Goal: Task Accomplishment & Management: Use online tool/utility

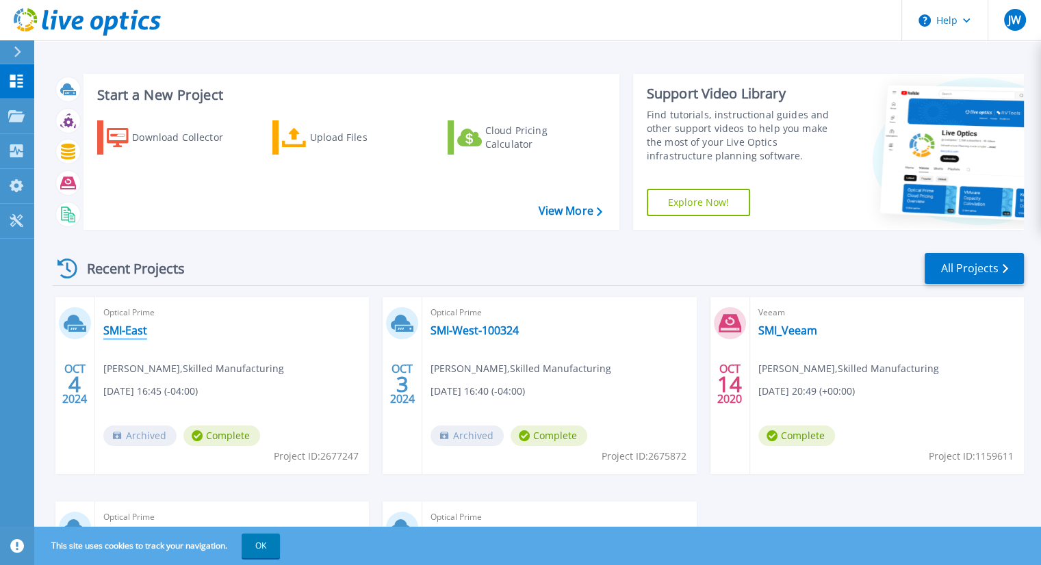
click at [127, 337] on link "SMI-East" at bounding box center [125, 331] width 44 height 14
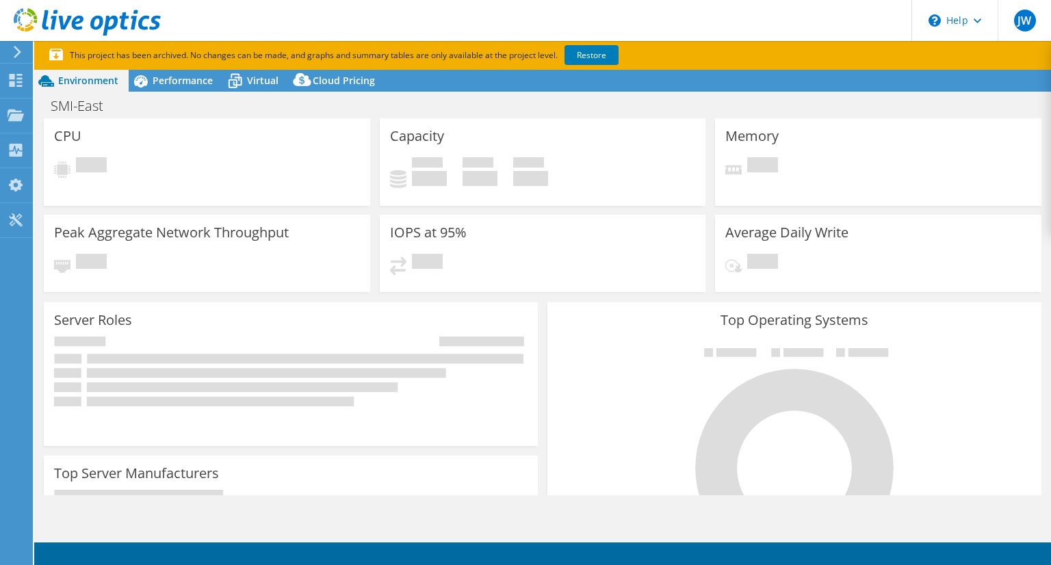
select select "USD"
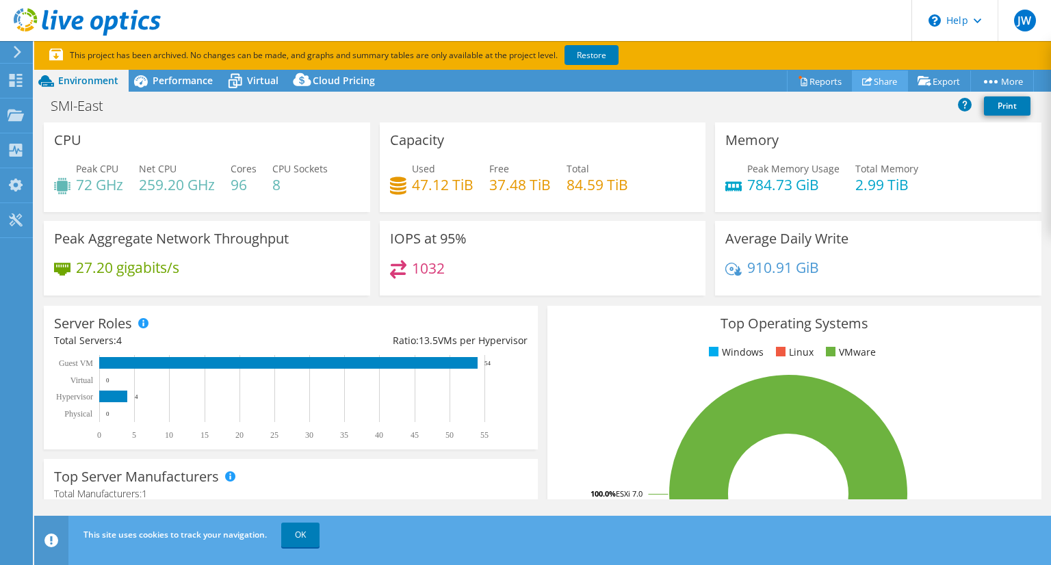
click at [864, 78] on icon at bounding box center [867, 81] width 10 height 10
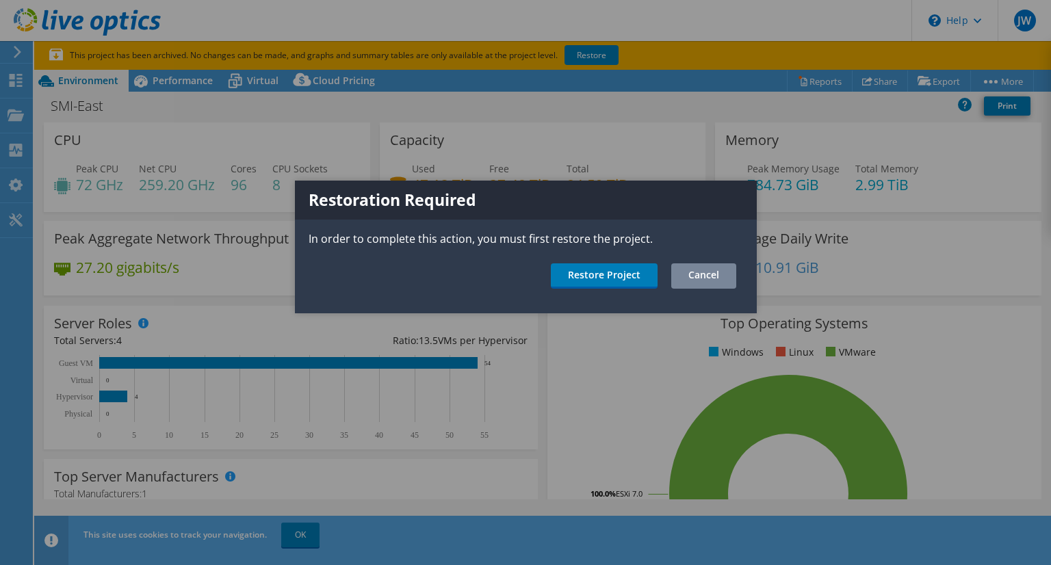
click at [698, 283] on link "Cancel" at bounding box center [703, 275] width 65 height 25
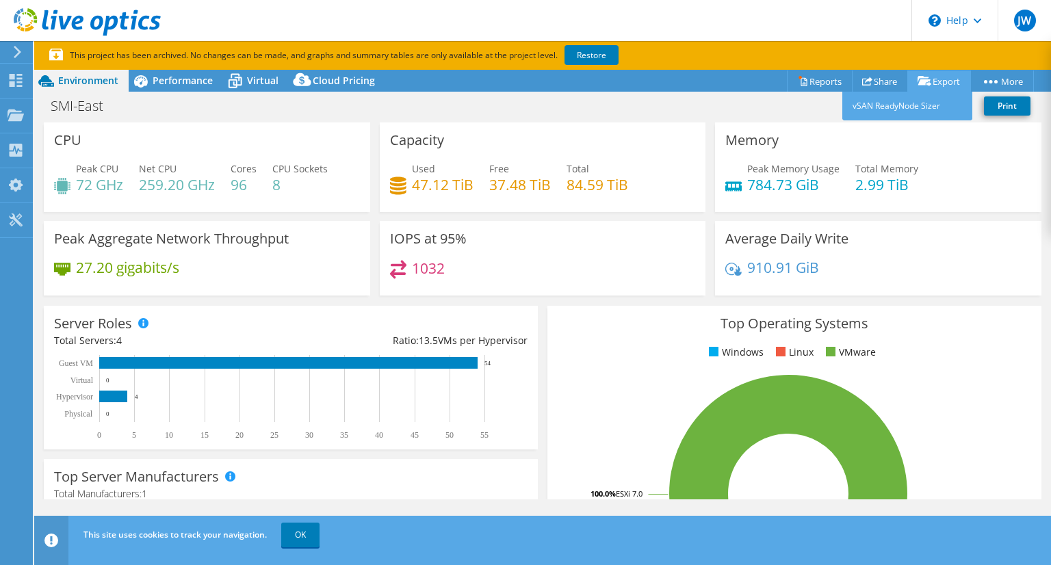
click at [925, 87] on link "Export" at bounding box center [940, 80] width 64 height 21
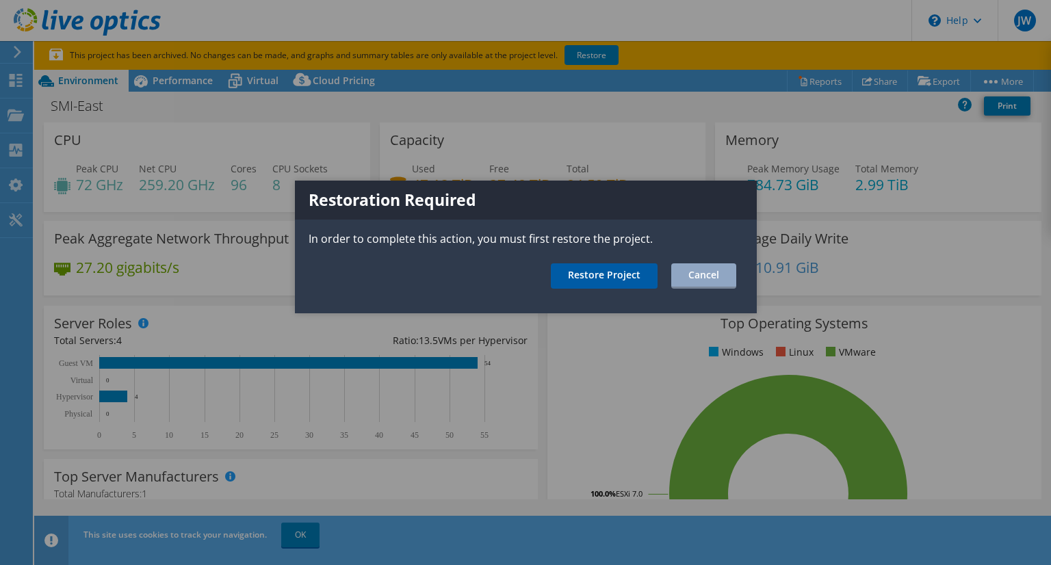
click at [615, 276] on link "Restore Project" at bounding box center [604, 275] width 107 height 25
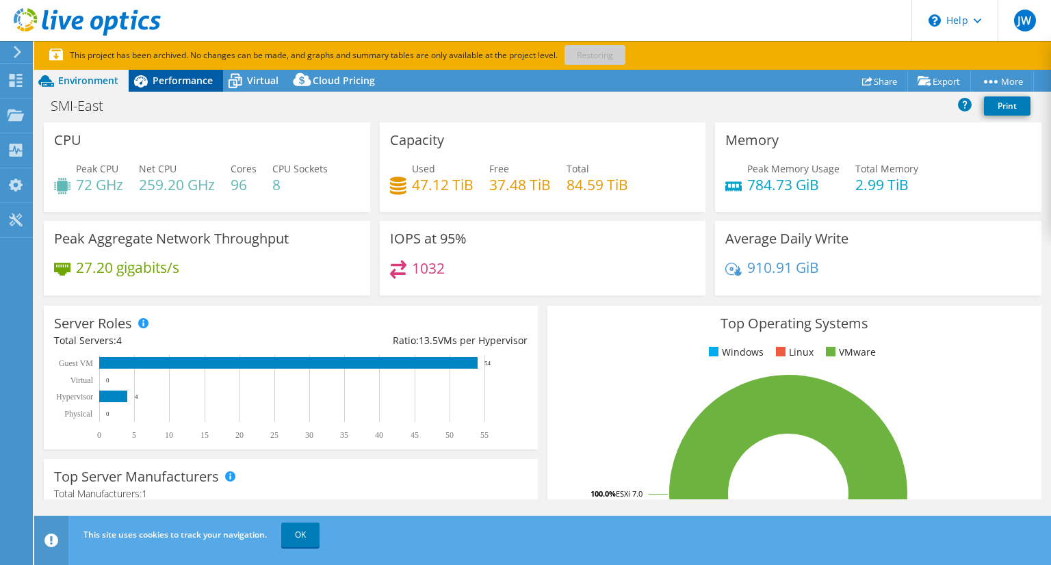
click at [195, 82] on span "Performance" at bounding box center [183, 80] width 60 height 13
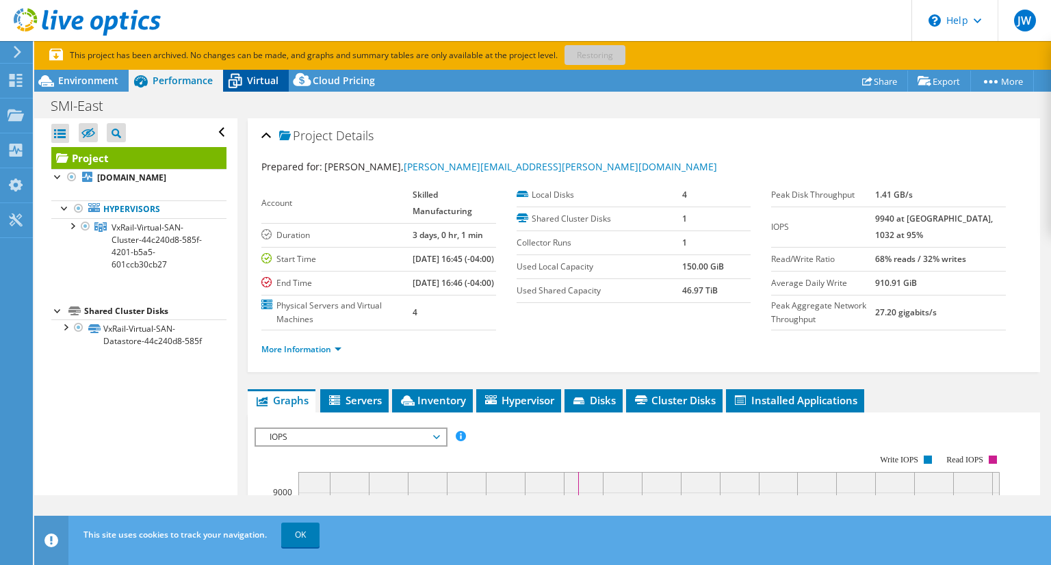
click at [282, 84] on div "Virtual" at bounding box center [256, 81] width 66 height 22
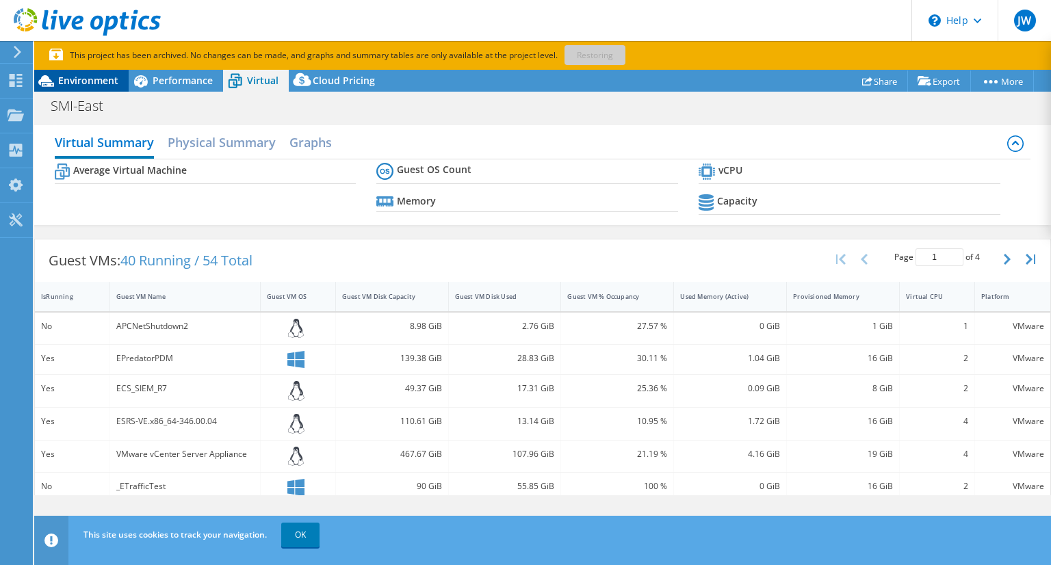
click at [73, 83] on span "Environment" at bounding box center [88, 80] width 60 height 13
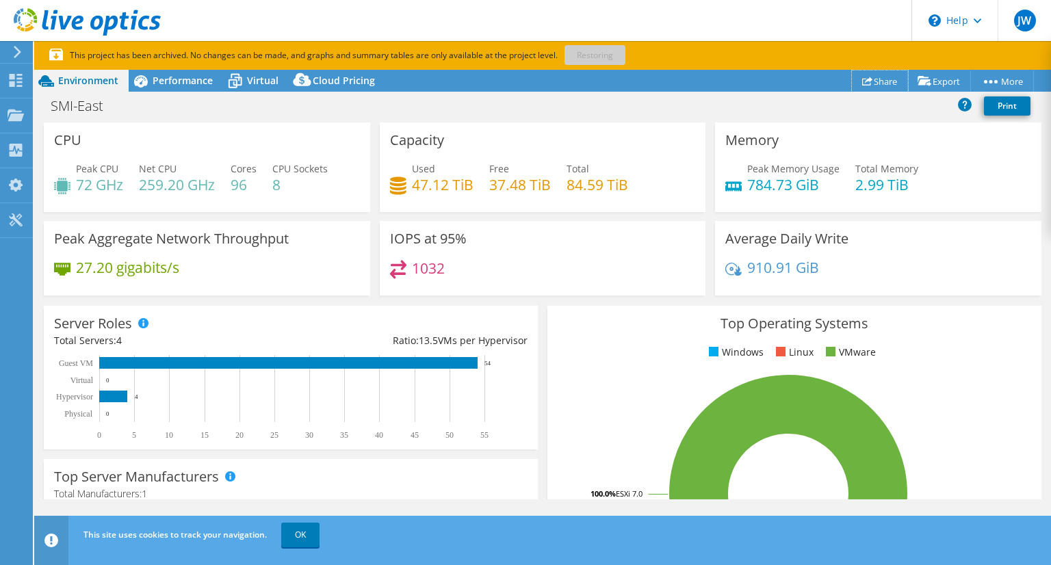
click at [880, 83] on link "Share" at bounding box center [880, 80] width 56 height 21
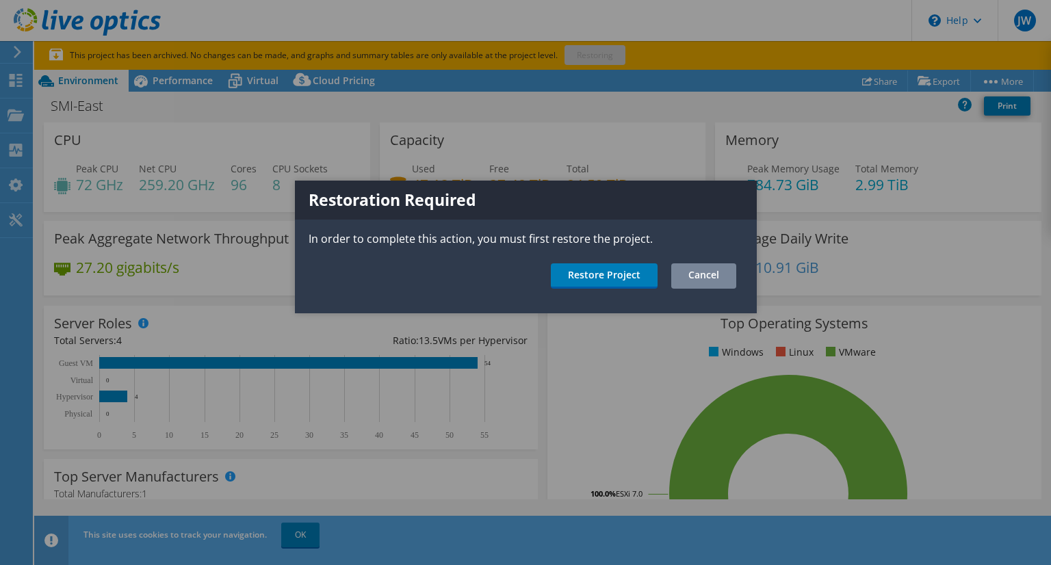
click at [726, 281] on link "Cancel" at bounding box center [703, 275] width 65 height 25
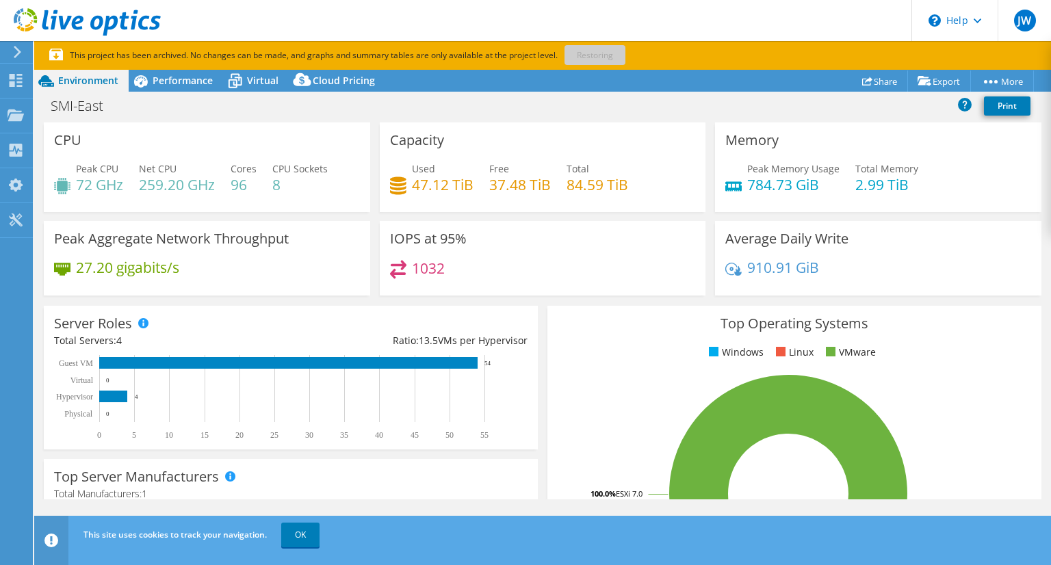
drag, startPoint x: 492, startPoint y: 192, endPoint x: 509, endPoint y: 206, distance: 22.3
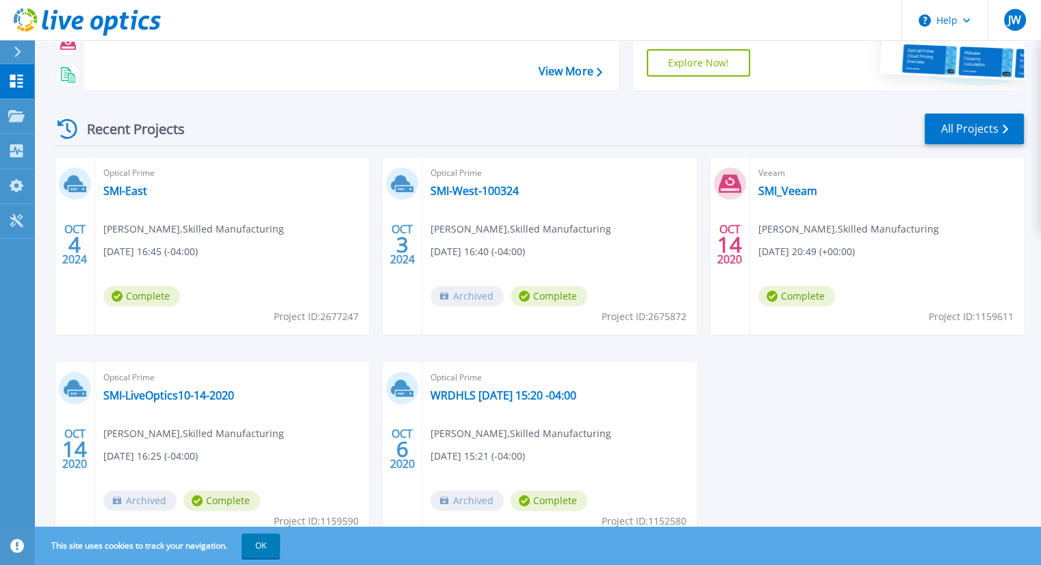
scroll to position [193, 0]
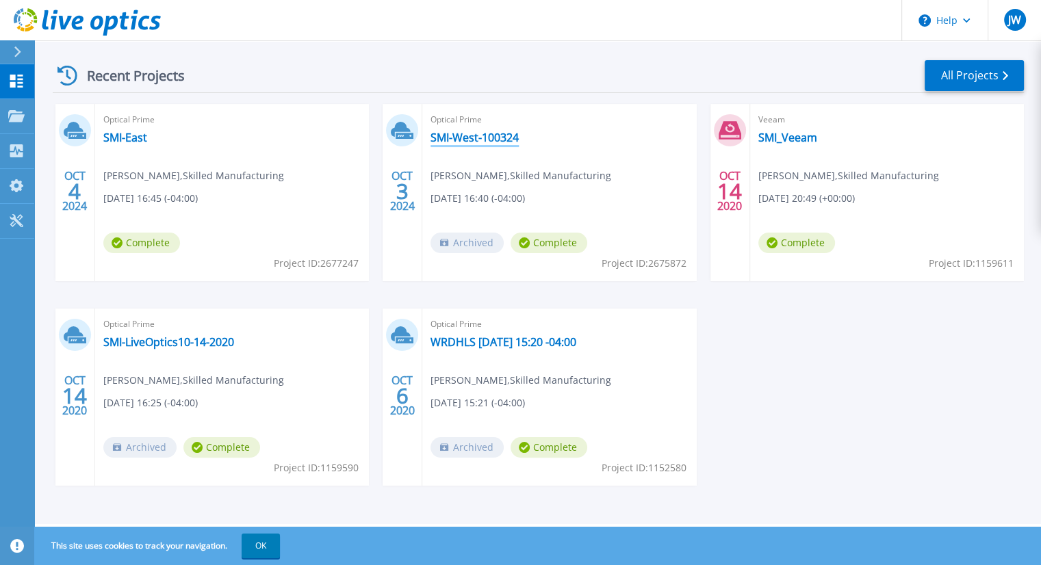
click at [475, 139] on link "SMI-West-100324" at bounding box center [474, 138] width 88 height 14
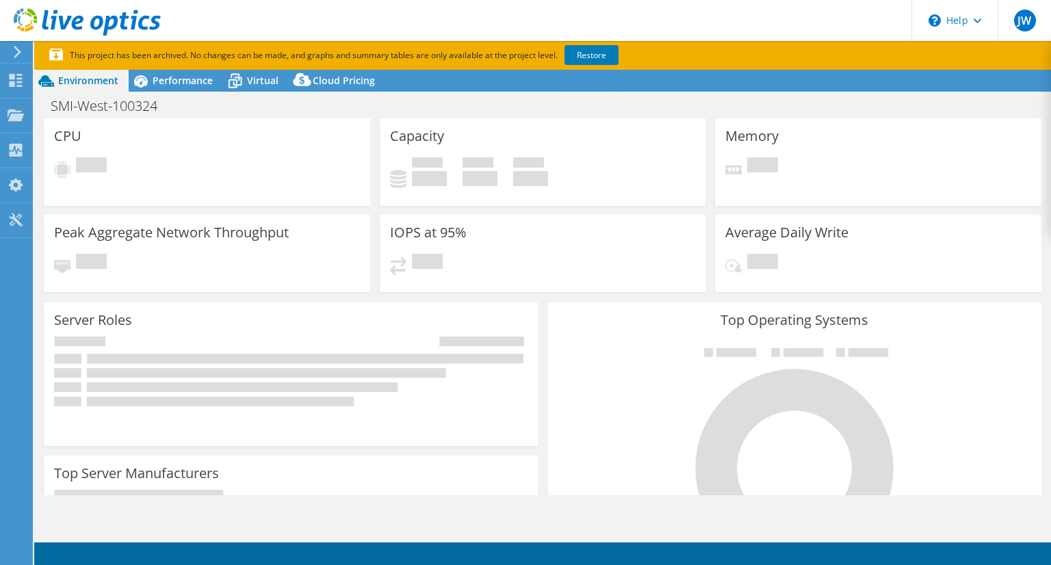
select select "USD"
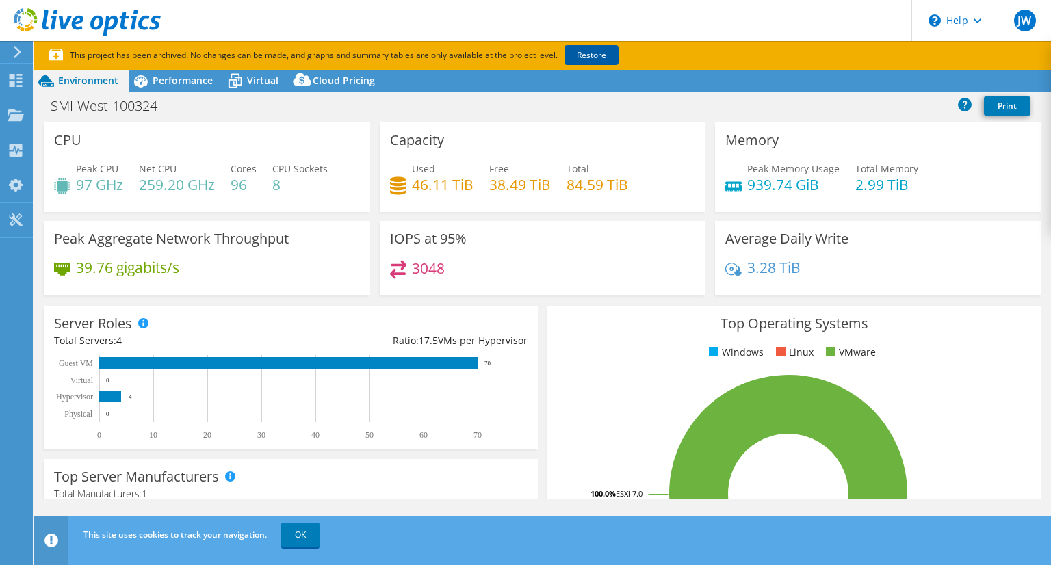
click at [595, 53] on link "Restore" at bounding box center [592, 55] width 54 height 20
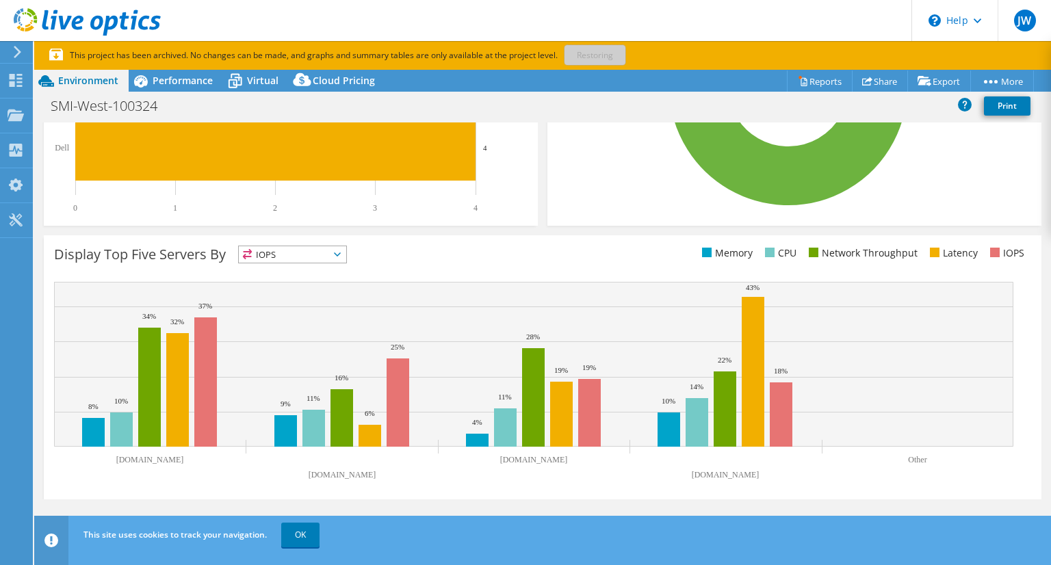
scroll to position [420, 0]
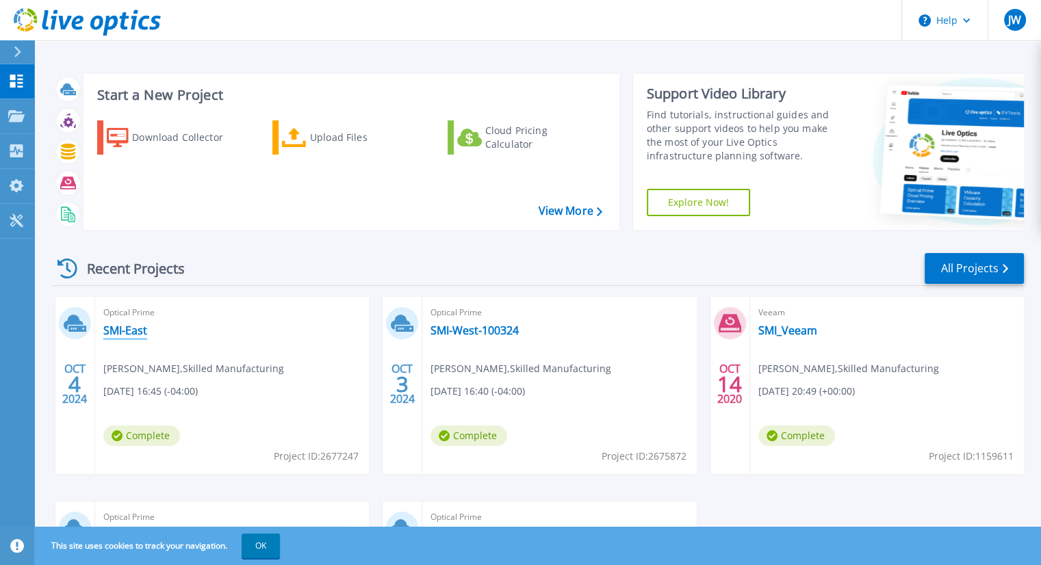
click at [120, 335] on link "SMI-East" at bounding box center [125, 331] width 44 height 14
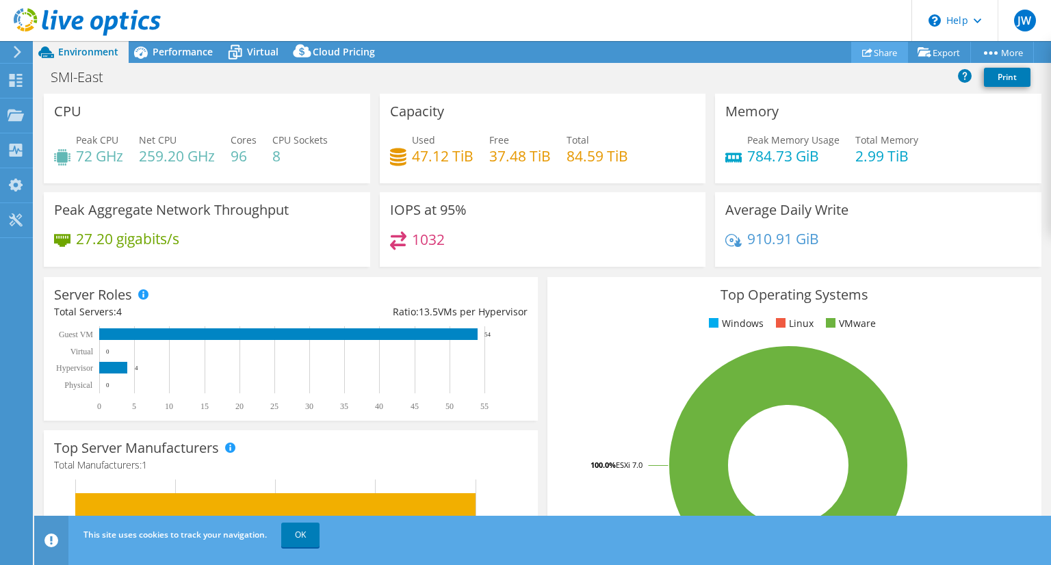
click at [879, 54] on link "Share" at bounding box center [879, 52] width 57 height 21
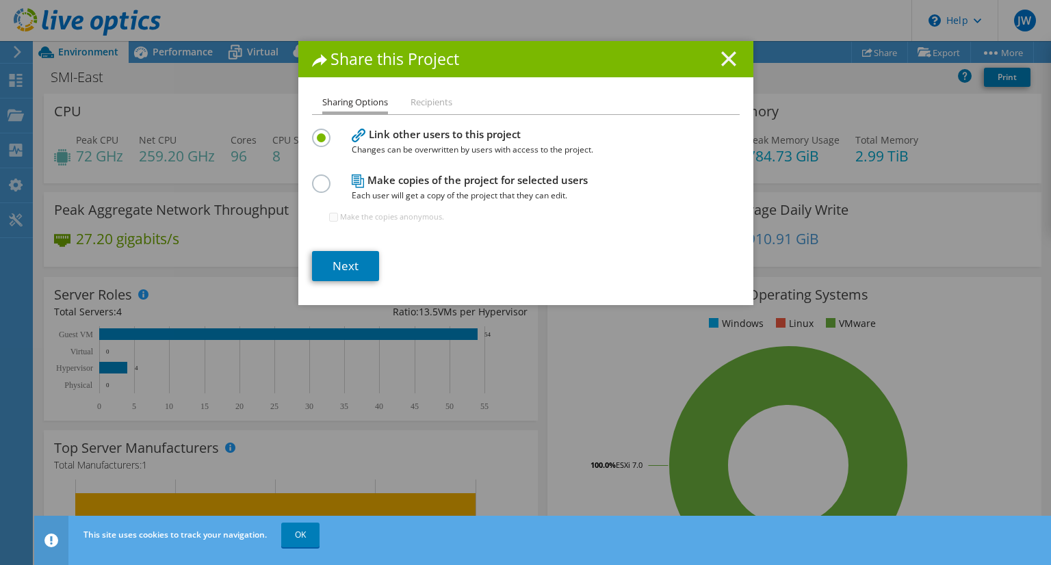
click at [726, 64] on line at bounding box center [729, 59] width 14 height 14
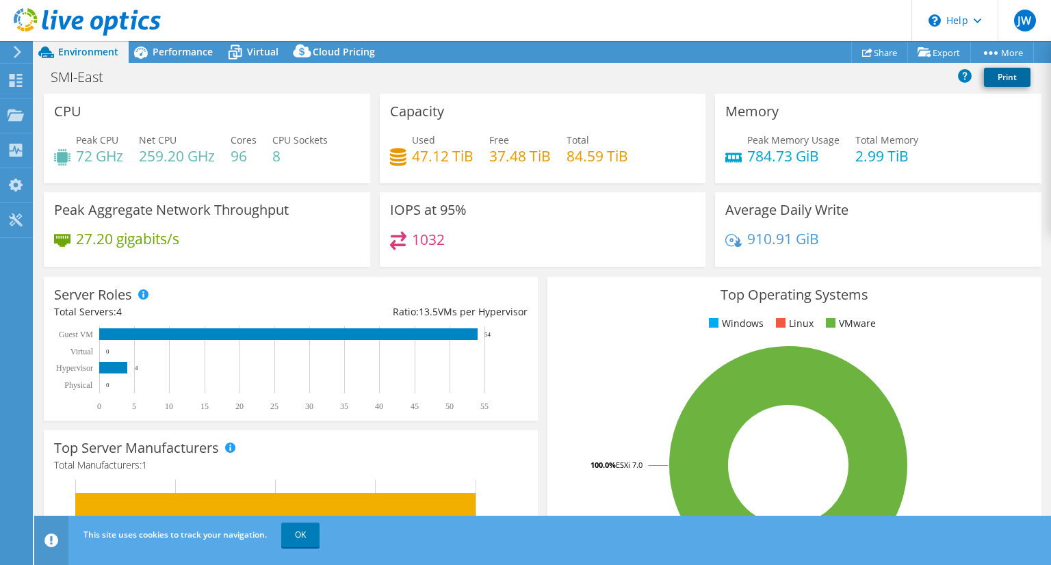
click at [1013, 75] on link "Print" at bounding box center [1007, 77] width 47 height 19
click at [153, 47] on span "Performance" at bounding box center [183, 51] width 60 height 13
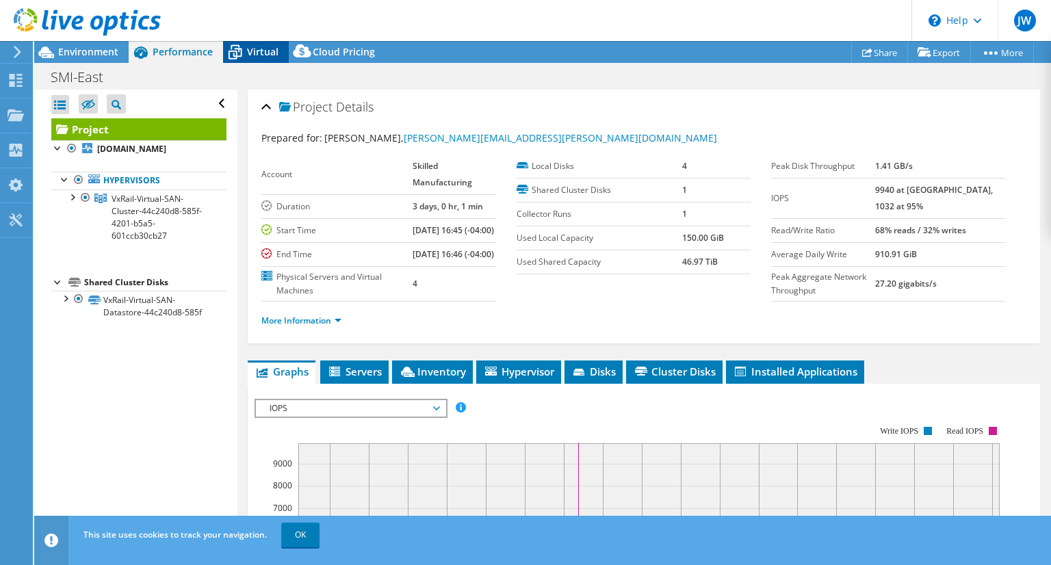
click at [237, 51] on icon at bounding box center [235, 52] width 24 height 24
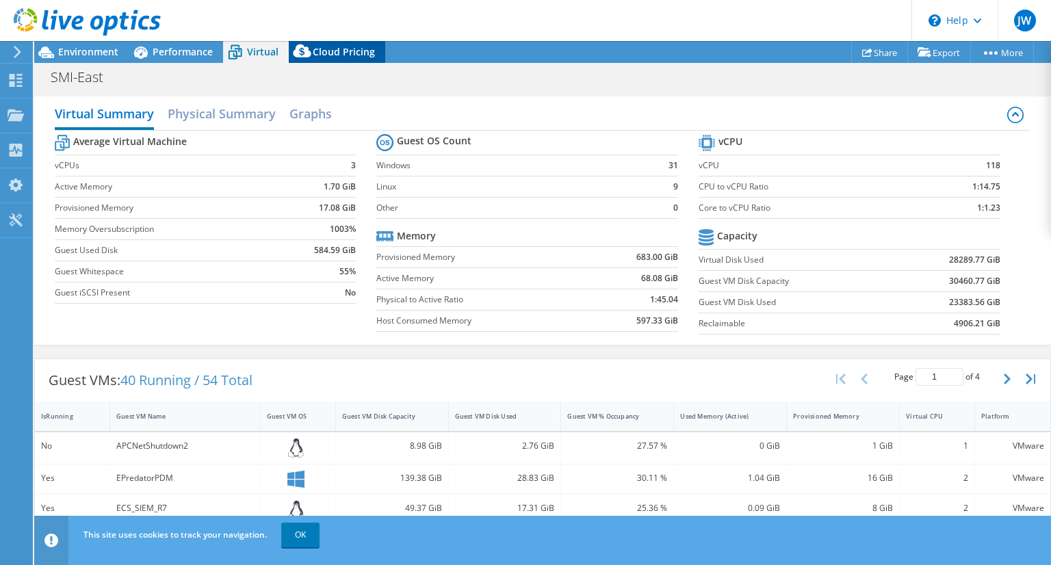
click at [323, 51] on span "Cloud Pricing" at bounding box center [344, 51] width 62 height 13
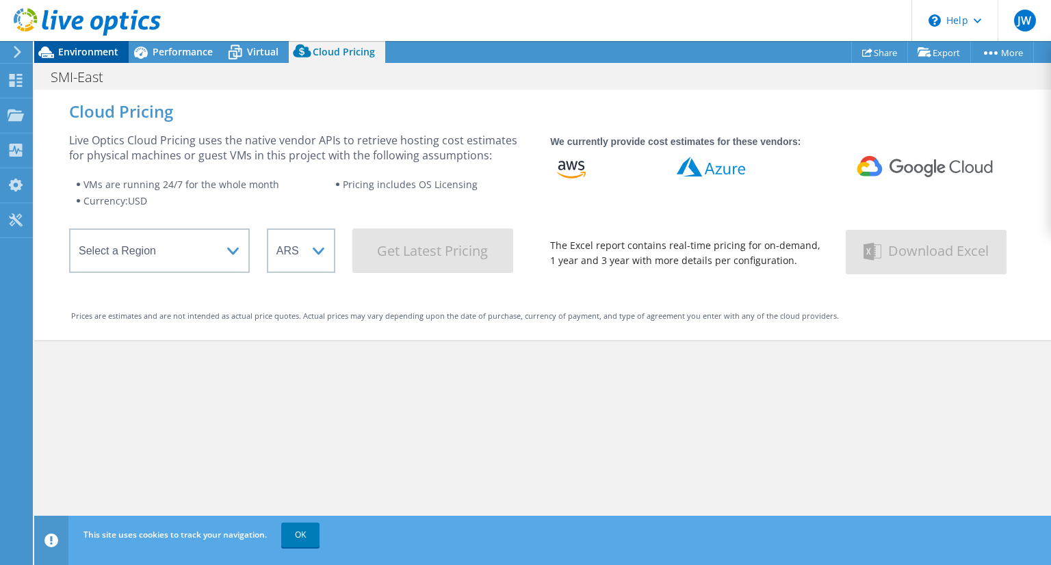
click at [66, 55] on span "Environment" at bounding box center [88, 51] width 60 height 13
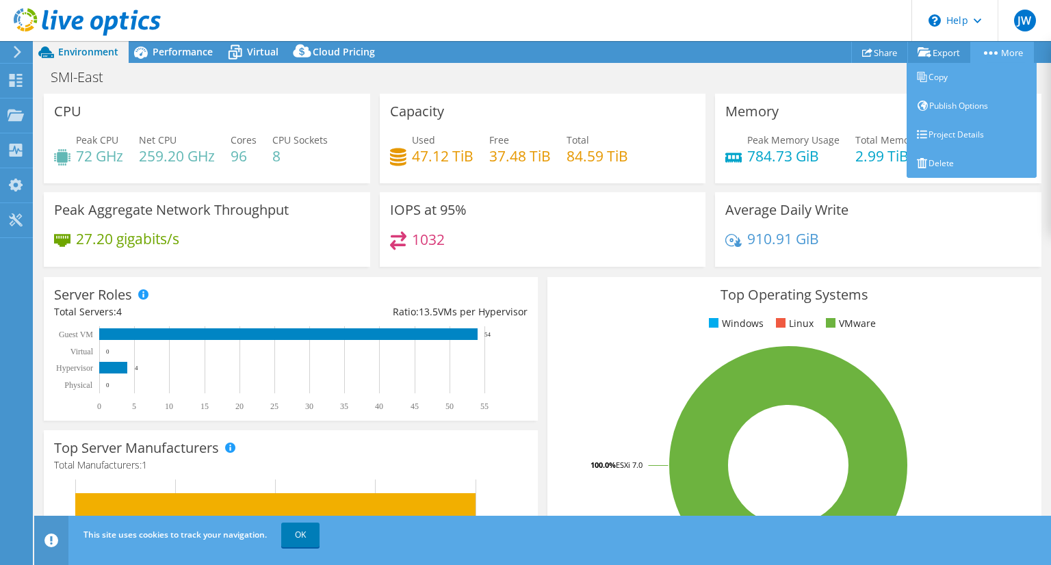
click at [1007, 51] on link "More" at bounding box center [1002, 52] width 64 height 21
click at [967, 83] on link "Copy" at bounding box center [972, 77] width 130 height 29
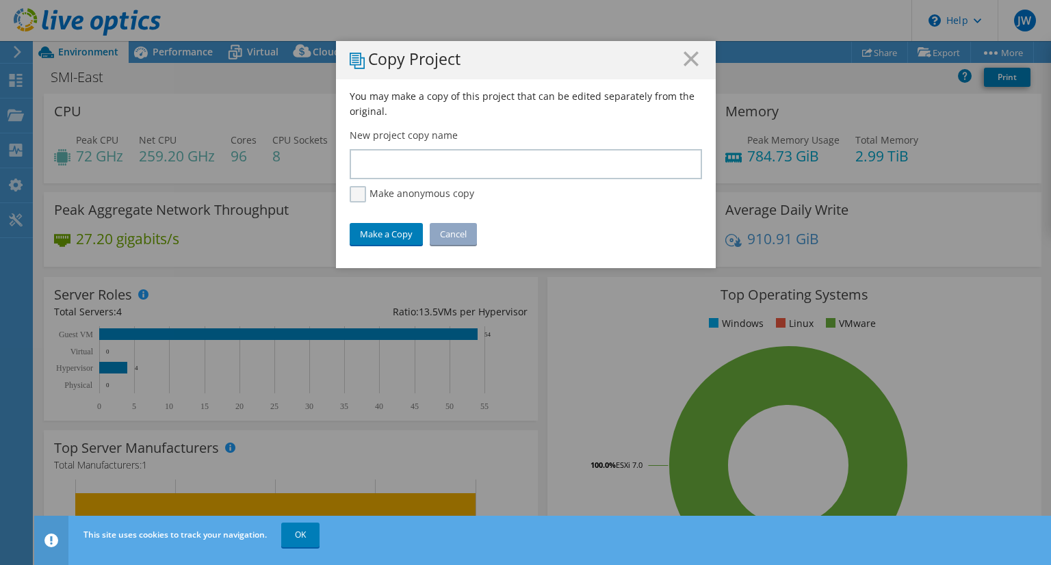
click at [366, 194] on label "Make anonymous copy" at bounding box center [412, 194] width 125 height 16
click at [0, 0] on input "Make anonymous copy" at bounding box center [0, 0] width 0 height 0
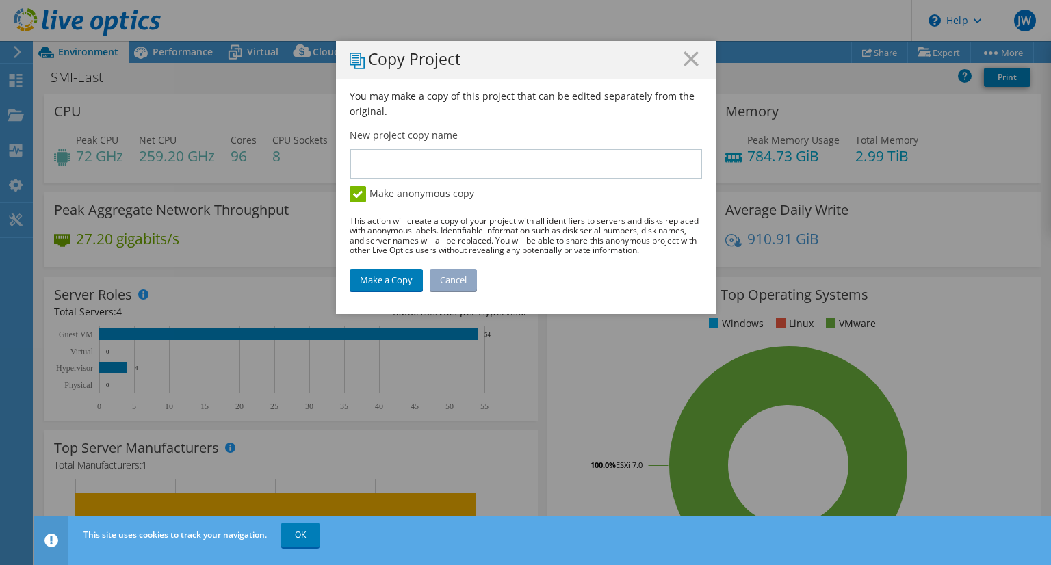
click at [676, 58] on h1 "Copy Project" at bounding box center [526, 60] width 352 height 18
click at [677, 55] on h1 "Copy Project" at bounding box center [526, 60] width 352 height 18
click at [686, 55] on icon at bounding box center [691, 58] width 15 height 15
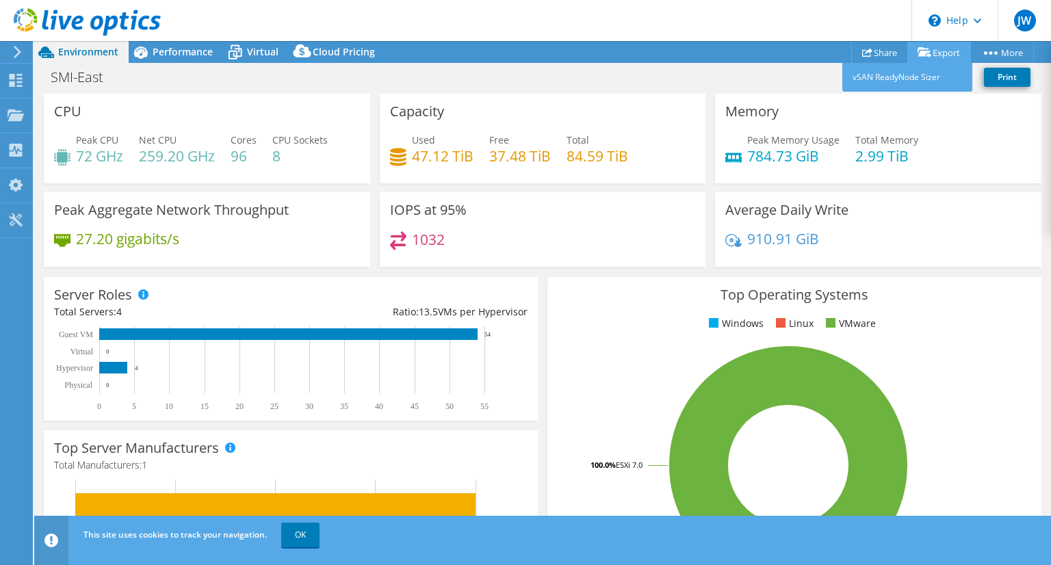
click at [939, 58] on link "Export" at bounding box center [940, 52] width 64 height 21
click at [912, 80] on link "vSAN ReadyNode Sizer" at bounding box center [908, 77] width 130 height 29
click at [862, 54] on icon at bounding box center [867, 52] width 10 height 10
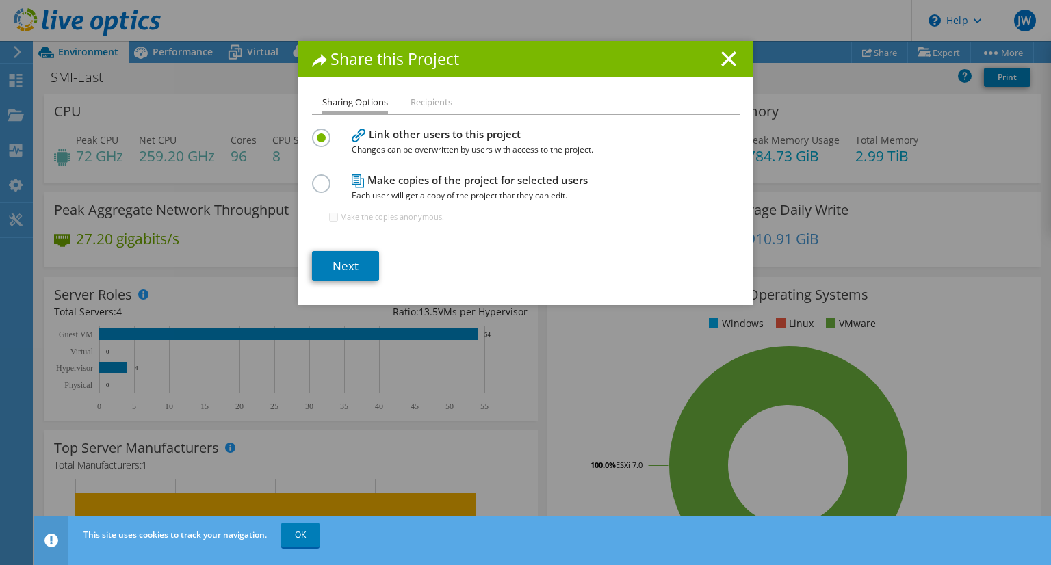
click at [530, 187] on h4 "Make copies of the project for selected users Each user will get a copy of the …" at bounding box center [523, 187] width 342 height 31
click at [322, 178] on label at bounding box center [324, 176] width 24 height 3
click at [0, 0] on input "radio" at bounding box center [0, 0] width 0 height 0
click at [422, 109] on li "Recipients" at bounding box center [432, 102] width 42 height 17
click at [728, 56] on icon at bounding box center [728, 58] width 15 height 15
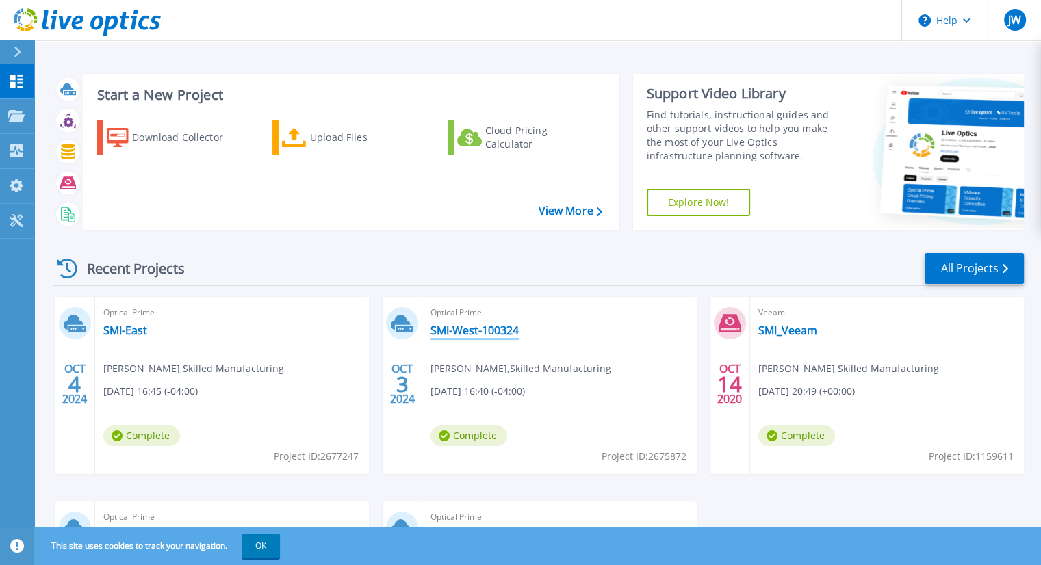
click at [474, 335] on link "SMI-West-100324" at bounding box center [474, 331] width 88 height 14
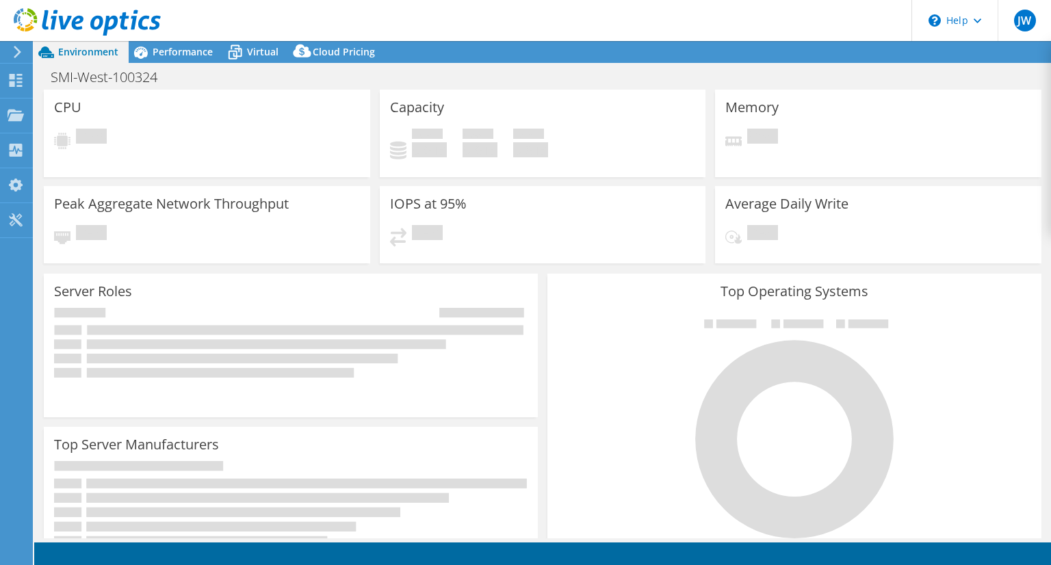
select select "USD"
